Goal: Find specific page/section: Find specific page/section

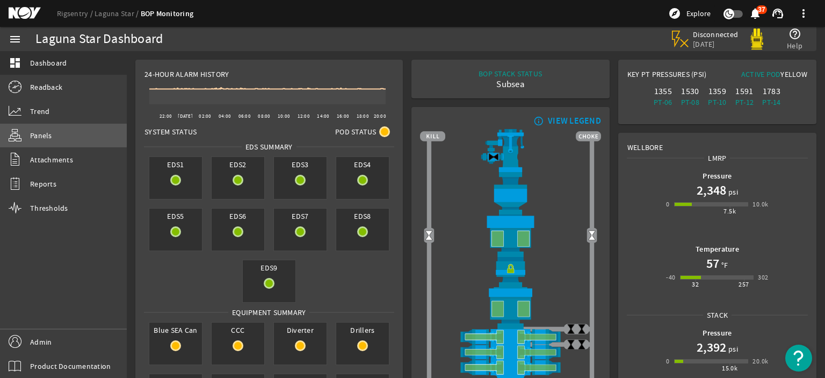
click at [64, 131] on link "Panels" at bounding box center [63, 136] width 127 height 24
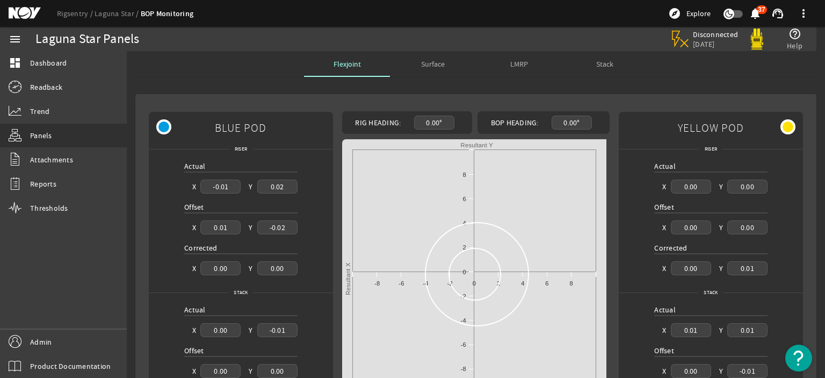
click at [587, 62] on div "Stack" at bounding box center [605, 64] width 86 height 26
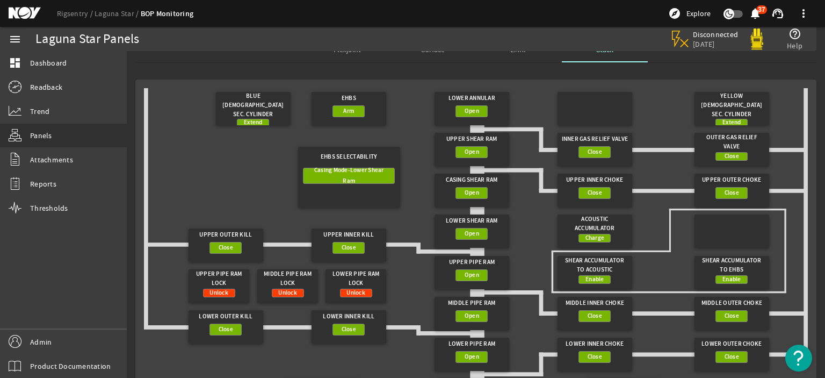
scroll to position [14, 0]
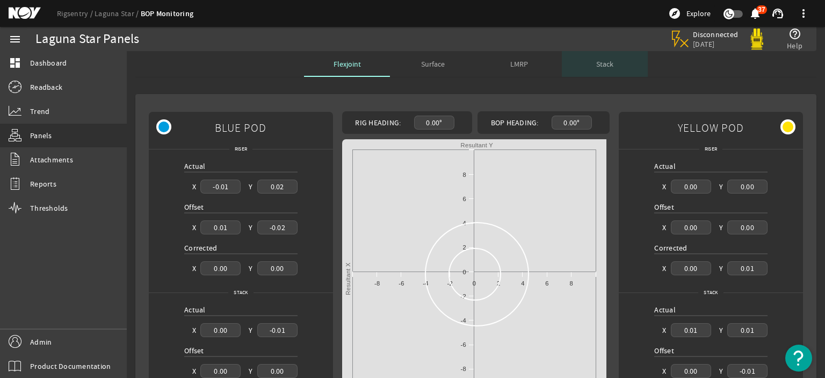
click at [576, 60] on div "Stack" at bounding box center [605, 64] width 86 height 26
